Goal: Information Seeking & Learning: Find specific fact

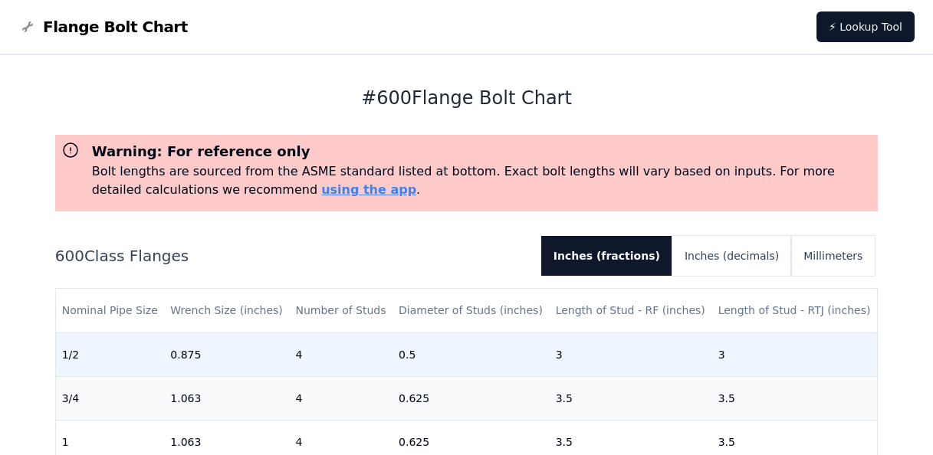
scroll to position [153, 0]
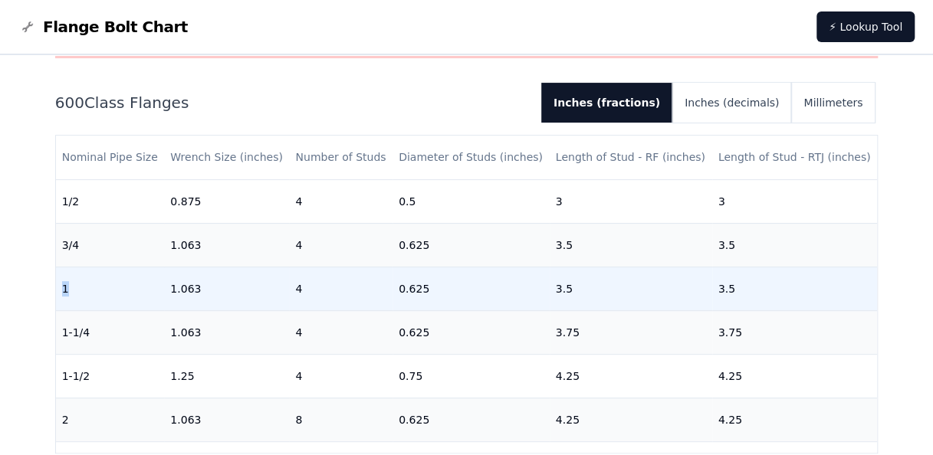
drag, startPoint x: 70, startPoint y: 290, endPoint x: 61, endPoint y: 288, distance: 9.5
click at [61, 288] on td "1" at bounding box center [110, 289] width 109 height 44
click at [299, 291] on td "4" at bounding box center [340, 289] width 103 height 44
drag, startPoint x: 418, startPoint y: 287, endPoint x: 377, endPoint y: 287, distance: 41.4
click at [377, 287] on tr "1 1.063 4 0.625 3.5 3.5" at bounding box center [466, 289] width 821 height 44
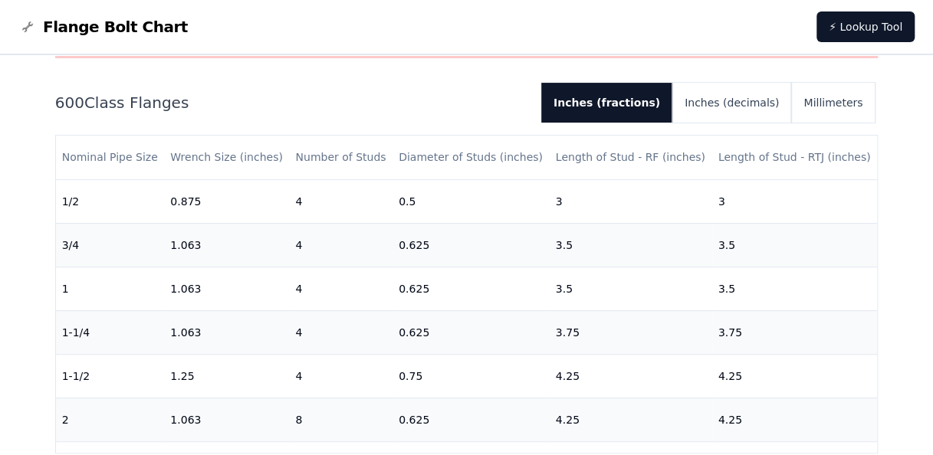
click at [431, 106] on h2 "600 Class Flanges" at bounding box center [292, 102] width 474 height 21
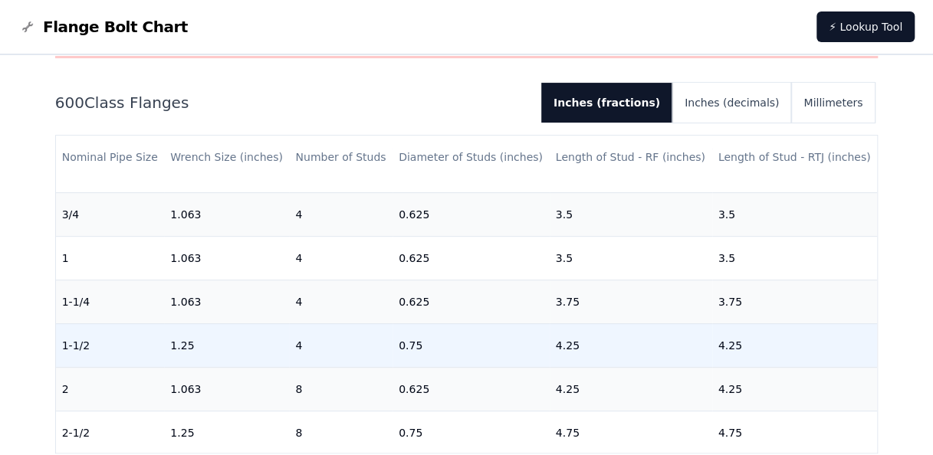
scroll to position [0, 0]
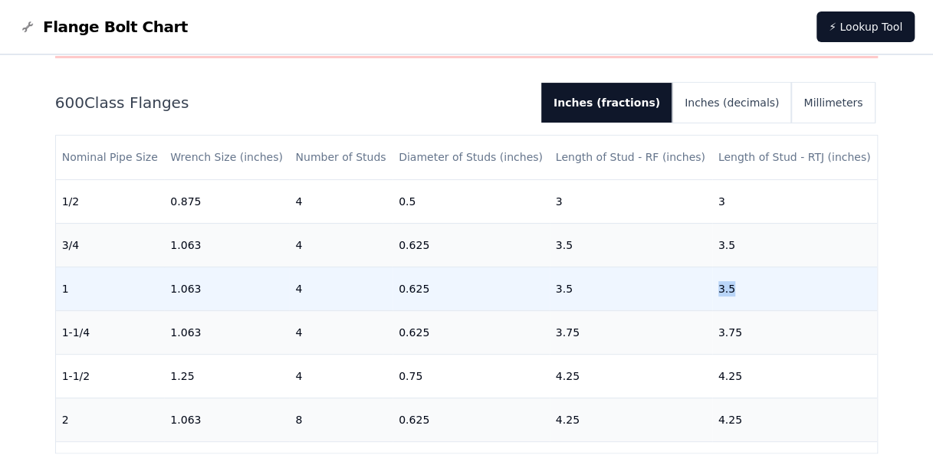
drag, startPoint x: 709, startPoint y: 289, endPoint x: 726, endPoint y: 288, distance: 16.9
click at [726, 288] on td "3.5" at bounding box center [795, 289] width 166 height 44
